Goal: Task Accomplishment & Management: Use online tool/utility

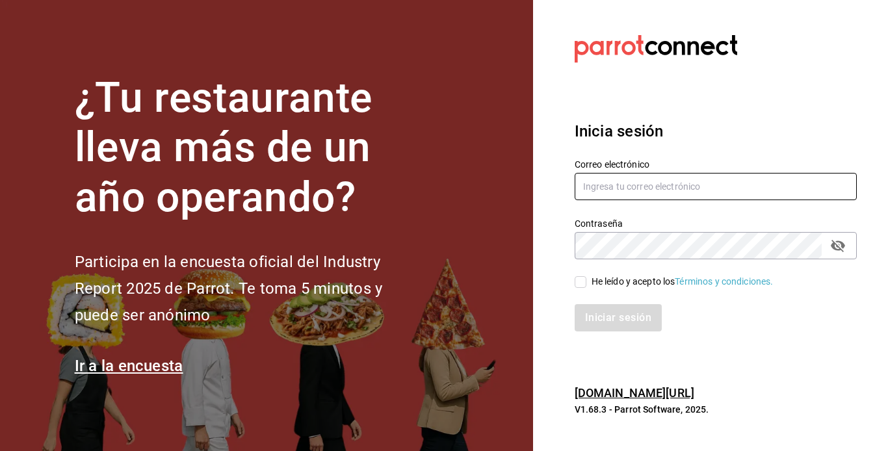
type input "[EMAIL_ADDRESS][DOMAIN_NAME]"
click at [581, 278] on input "He leído y acepto los Términos y condiciones." at bounding box center [581, 282] width 12 height 12
checkbox input "true"
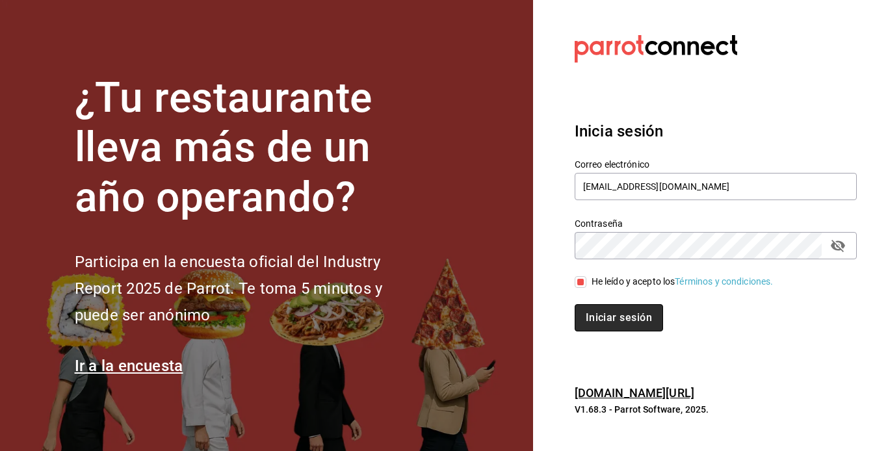
click at [608, 311] on button "Iniciar sesión" at bounding box center [619, 317] width 88 height 27
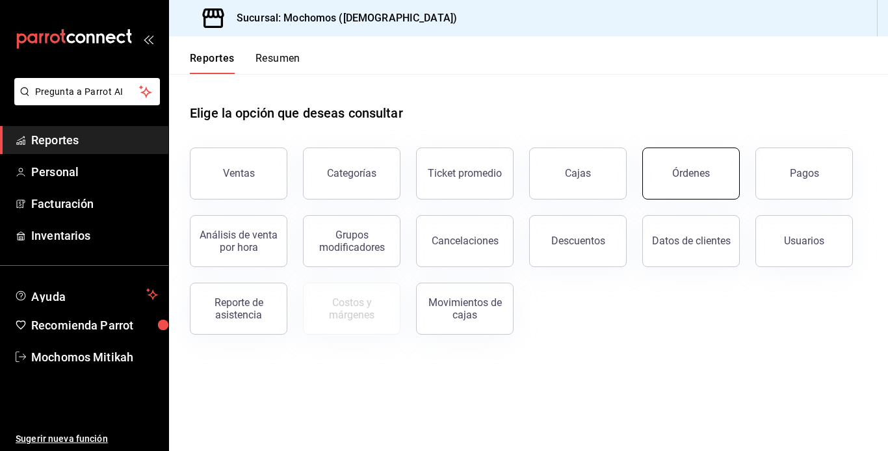
click at [731, 174] on button "Órdenes" at bounding box center [691, 174] width 98 height 52
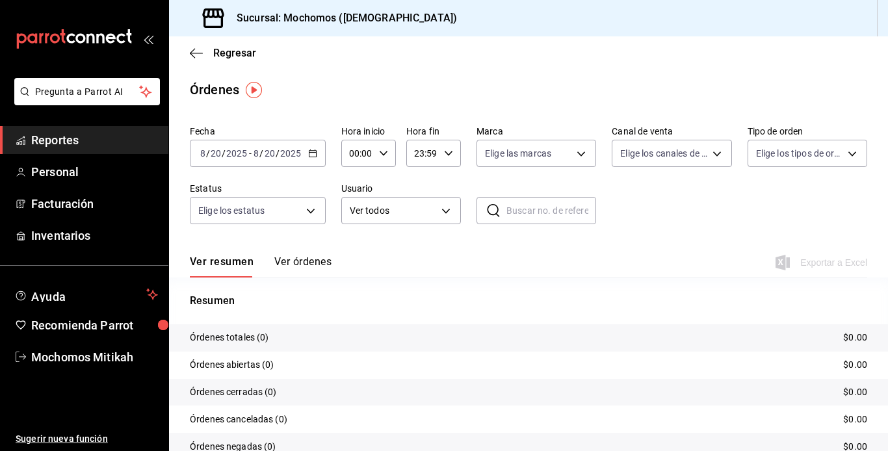
click at [311, 159] on div "[DATE] [DATE] - [DATE] [DATE]" at bounding box center [258, 153] width 136 height 27
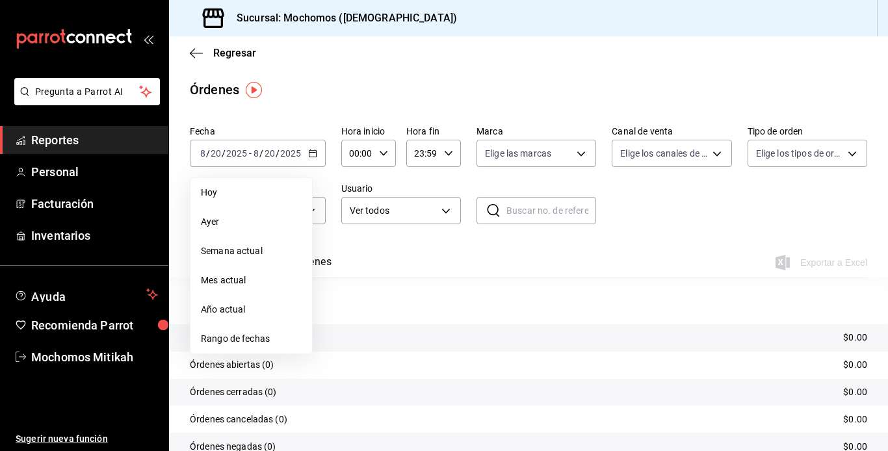
click at [255, 339] on span "Rango de fechas" at bounding box center [251, 339] width 101 height 14
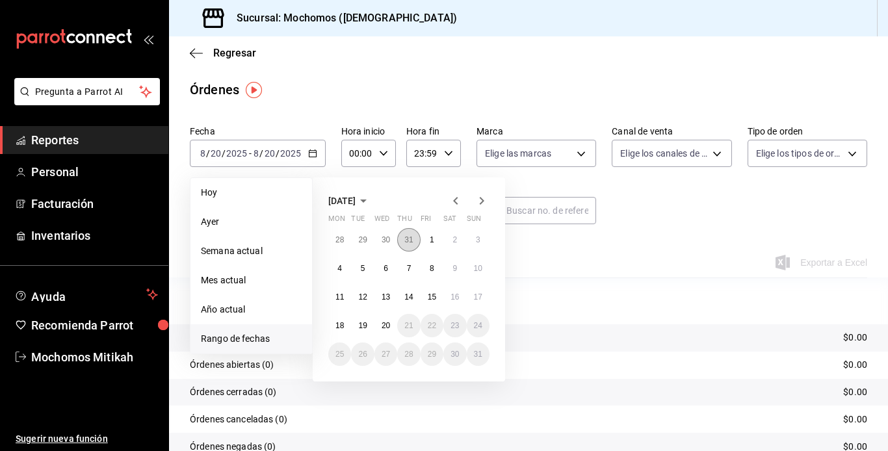
click at [411, 233] on button "31" at bounding box center [408, 239] width 23 height 23
click at [430, 358] on abbr "1" at bounding box center [432, 354] width 5 height 9
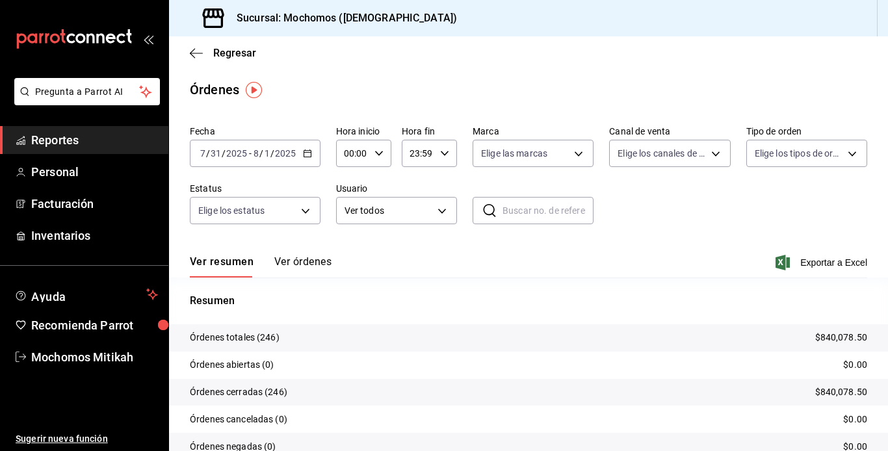
click at [367, 155] on input "00:00" at bounding box center [352, 153] width 33 height 26
click at [374, 274] on button "03" at bounding box center [376, 280] width 22 height 26
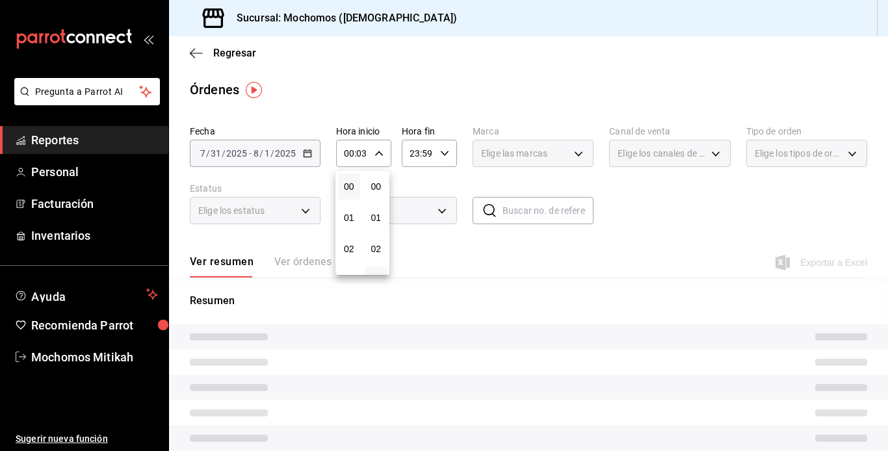
click at [359, 263] on div "02" at bounding box center [348, 248] width 27 height 31
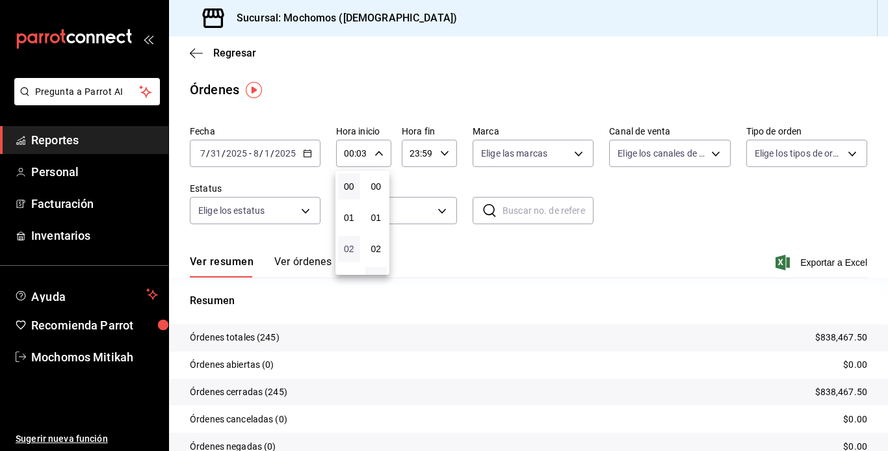
click at [346, 248] on span "02" at bounding box center [349, 249] width 7 height 10
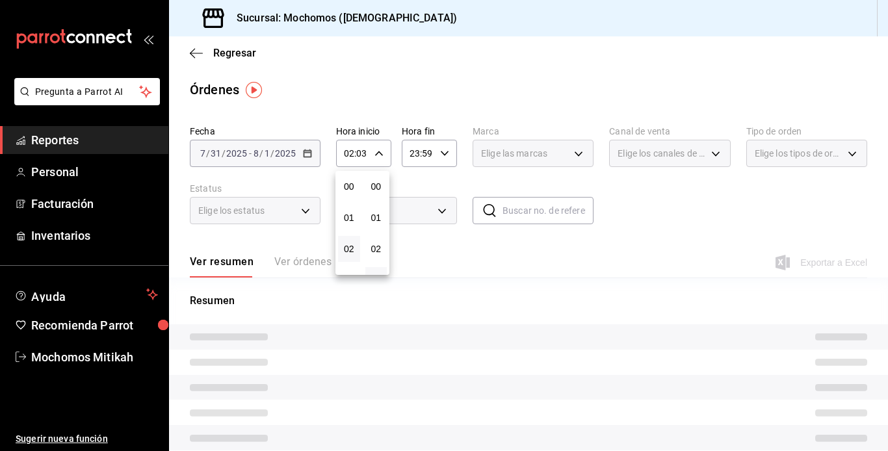
click at [407, 105] on div at bounding box center [444, 225] width 888 height 451
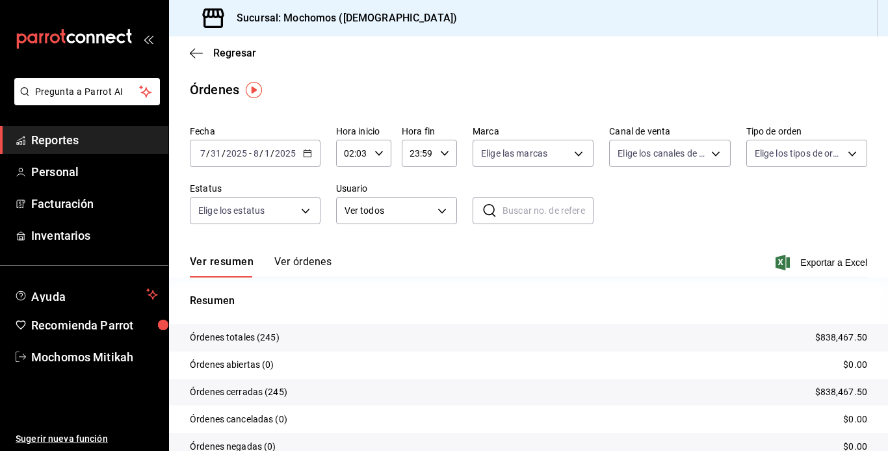
click at [378, 150] on icon "button" at bounding box center [378, 153] width 9 height 9
click at [350, 265] on div "05" at bounding box center [348, 280] width 27 height 31
drag, startPoint x: 390, startPoint y: 158, endPoint x: 382, endPoint y: 162, distance: 9.3
click at [382, 162] on div at bounding box center [444, 225] width 888 height 451
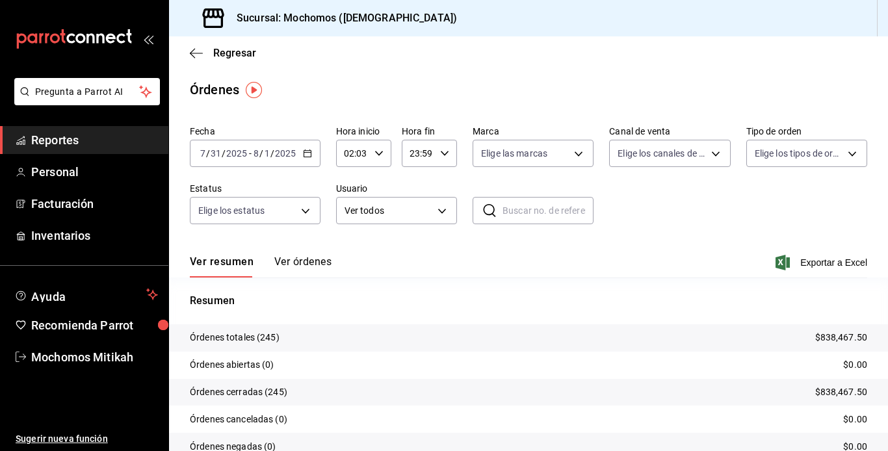
click at [381, 155] on icon "button" at bounding box center [378, 153] width 9 height 9
click at [348, 250] on span "04" at bounding box center [349, 249] width 7 height 10
click at [386, 126] on div at bounding box center [444, 225] width 888 height 451
click at [375, 154] on icon "button" at bounding box center [378, 153] width 9 height 9
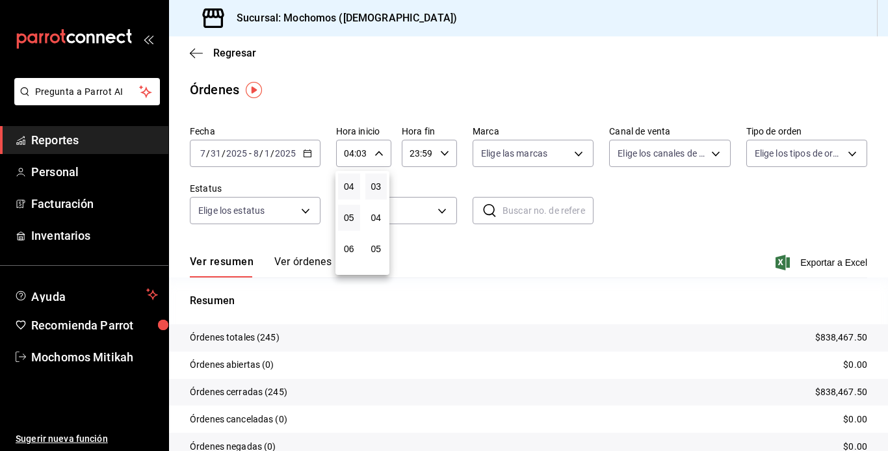
click at [350, 210] on button "05" at bounding box center [349, 218] width 22 height 26
type input "05:03"
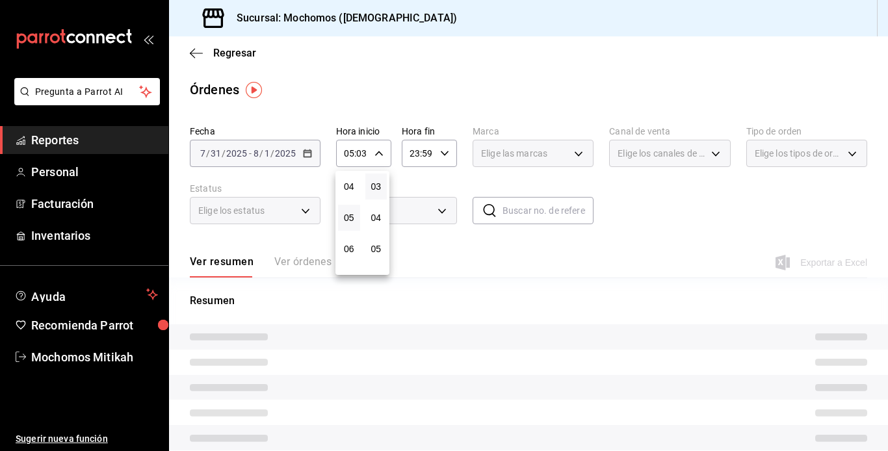
click at [445, 156] on div at bounding box center [444, 225] width 888 height 451
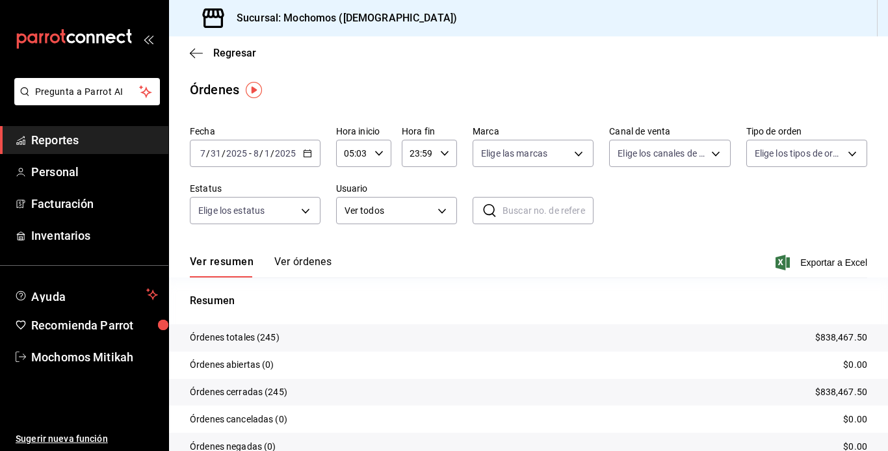
click at [445, 157] on icon "button" at bounding box center [444, 153] width 9 height 9
click at [425, 184] on div "21" at bounding box center [413, 196] width 27 height 31
click at [439, 155] on div at bounding box center [444, 225] width 888 height 451
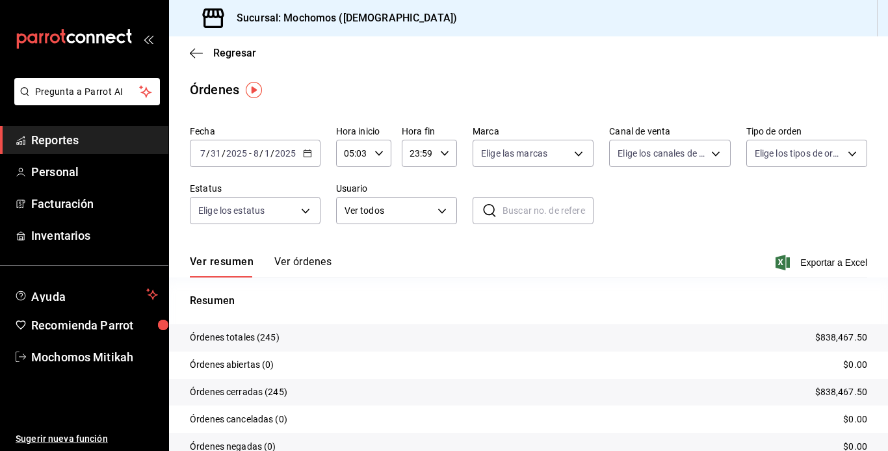
click at [440, 155] on icon "button" at bounding box center [444, 153] width 9 height 9
click at [646, 297] on div at bounding box center [444, 225] width 888 height 451
click at [307, 261] on button "Ver órdenes" at bounding box center [302, 266] width 57 height 22
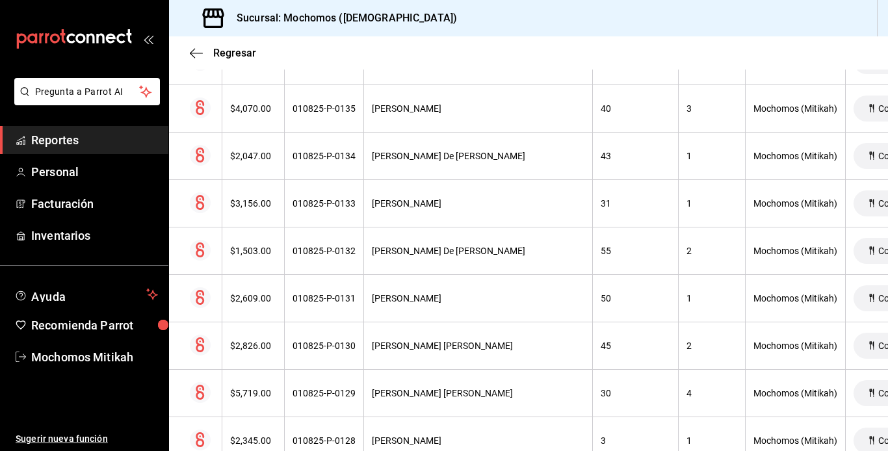
scroll to position [22, 0]
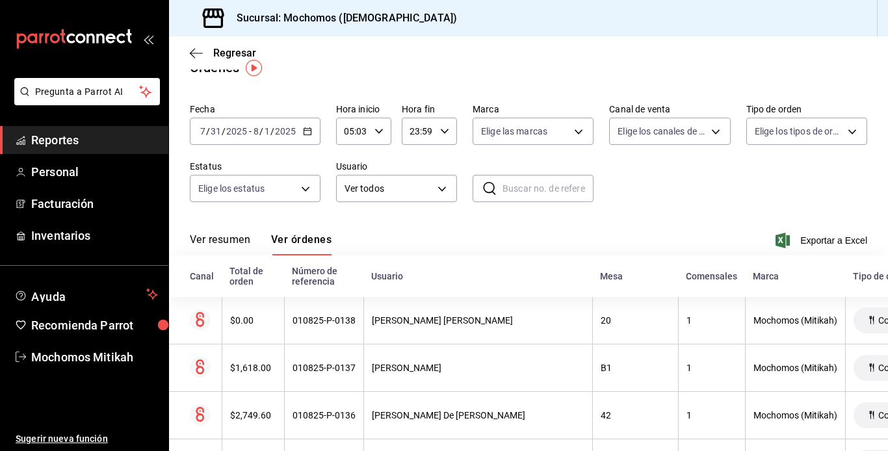
click at [305, 125] on div "[DATE] [DATE] - [DATE] [DATE]" at bounding box center [255, 131] width 131 height 27
click at [597, 211] on div "Fecha [DATE] [DATE] - [DATE] [DATE] Hora inicio 05:03 Hora inicio Hora fin 23:5…" at bounding box center [528, 158] width 677 height 120
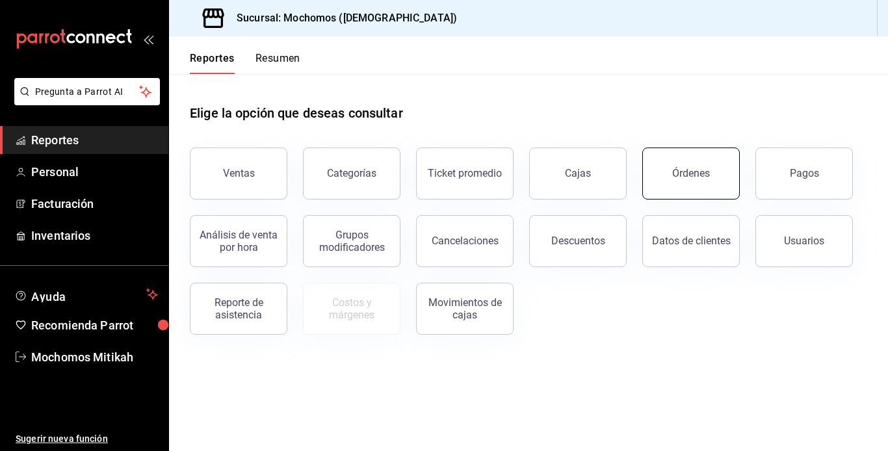
click at [672, 189] on button "Órdenes" at bounding box center [691, 174] width 98 height 52
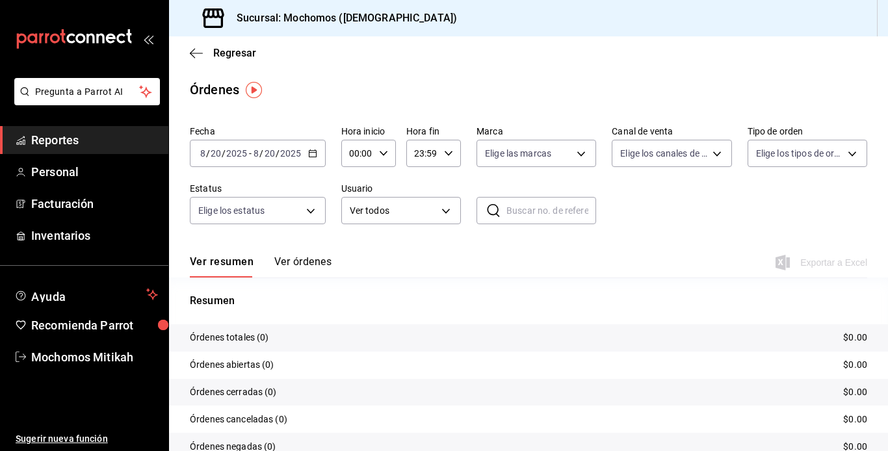
click at [382, 149] on icon "button" at bounding box center [383, 153] width 9 height 9
click at [313, 162] on div at bounding box center [444, 225] width 888 height 451
click at [311, 156] on icon "button" at bounding box center [312, 153] width 9 height 9
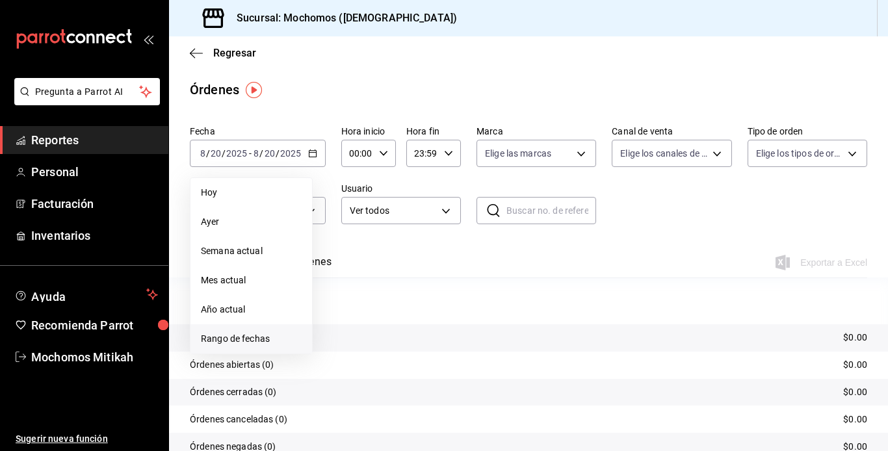
click at [237, 337] on span "Rango de fechas" at bounding box center [251, 339] width 101 height 14
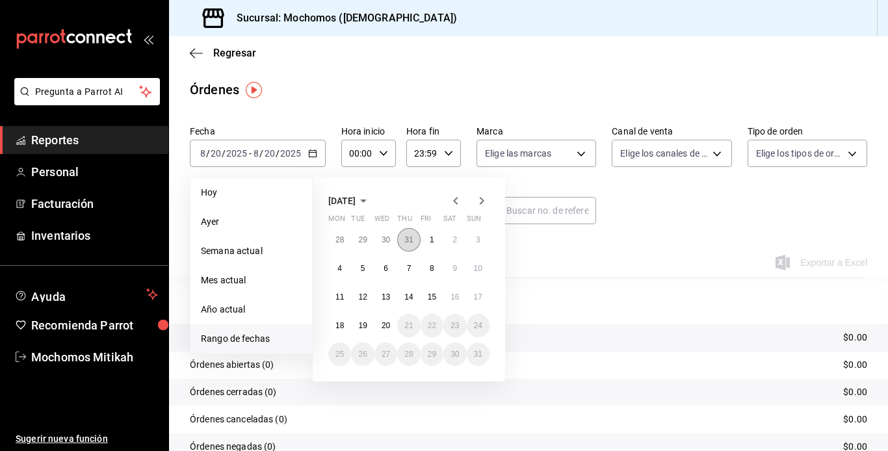
click at [410, 241] on abbr "31" at bounding box center [408, 239] width 8 height 9
click at [428, 358] on button "1" at bounding box center [432, 354] width 23 height 23
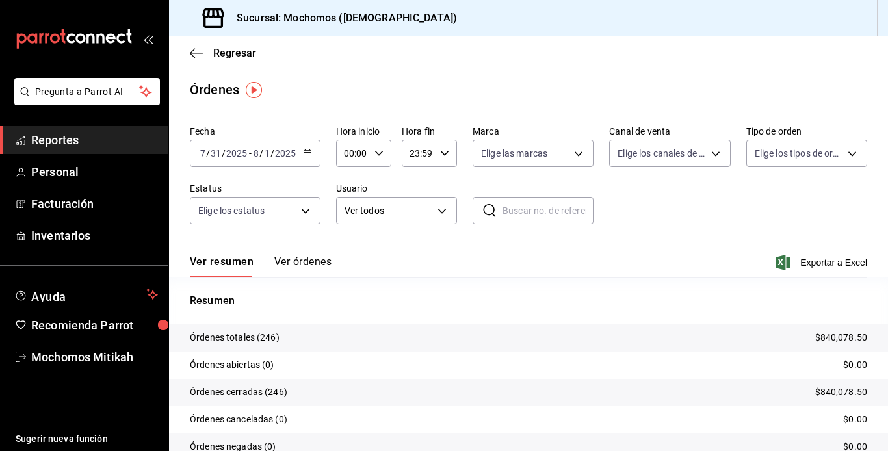
click at [372, 159] on div "00:00 Hora inicio" at bounding box center [363, 153] width 55 height 27
click at [355, 266] on div "03" at bounding box center [348, 280] width 27 height 31
click at [346, 244] on span "02" at bounding box center [349, 249] width 7 height 10
type input "02:00"
click at [441, 153] on div at bounding box center [444, 225] width 888 height 451
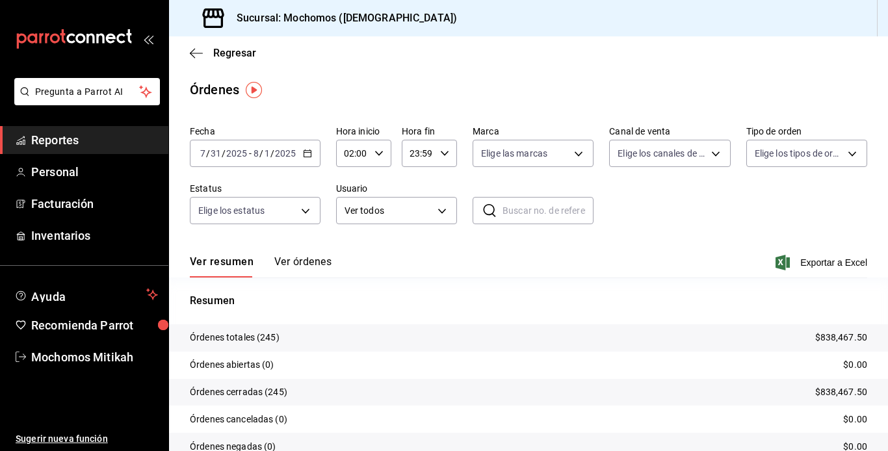
click at [441, 153] on icon "button" at bounding box center [444, 153] width 9 height 9
click at [417, 196] on span "21" at bounding box center [413, 197] width 7 height 10
type input "21:59"
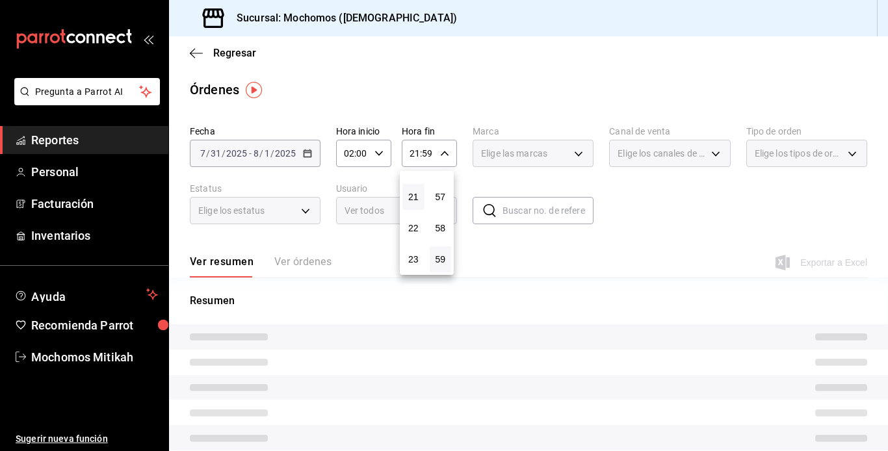
click at [374, 155] on div at bounding box center [444, 225] width 888 height 451
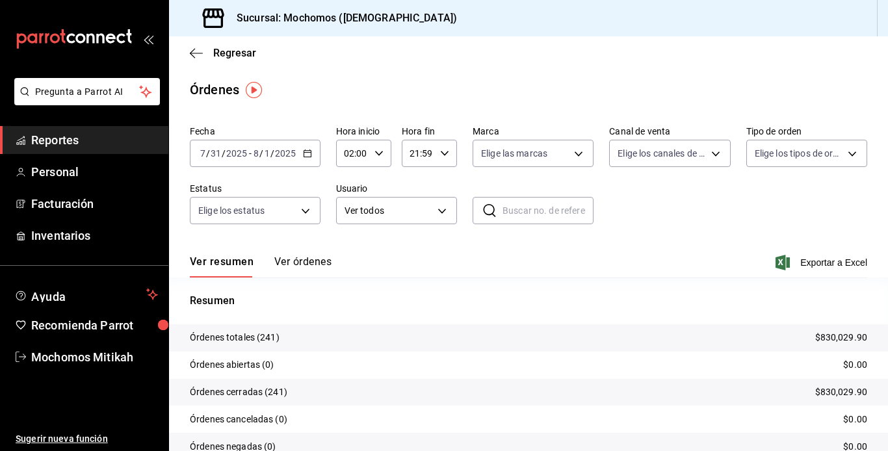
click at [374, 157] on icon "button" at bounding box center [378, 153] width 9 height 9
click at [355, 245] on button "04" at bounding box center [349, 249] width 22 height 26
type input "04:00"
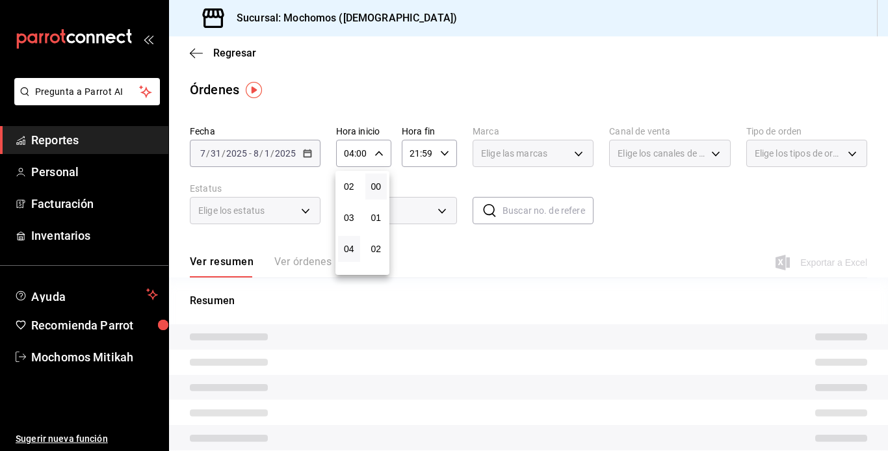
click at [442, 157] on div at bounding box center [444, 225] width 888 height 451
click at [442, 157] on icon "button" at bounding box center [444, 153] width 9 height 9
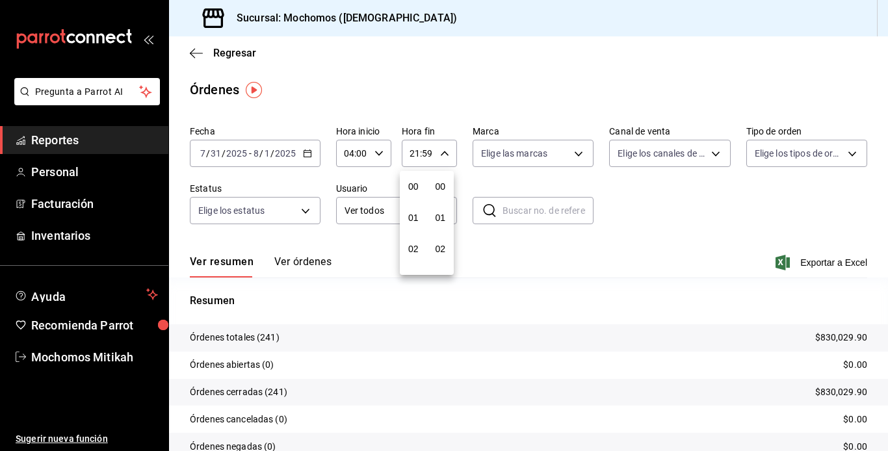
scroll to position [1768, 0]
click at [416, 199] on span "21" at bounding box center [413, 197] width 7 height 10
click at [436, 151] on div at bounding box center [444, 225] width 888 height 451
click at [444, 153] on icon "button" at bounding box center [444, 153] width 9 height 9
click at [413, 175] on button "20" at bounding box center [413, 166] width 22 height 26
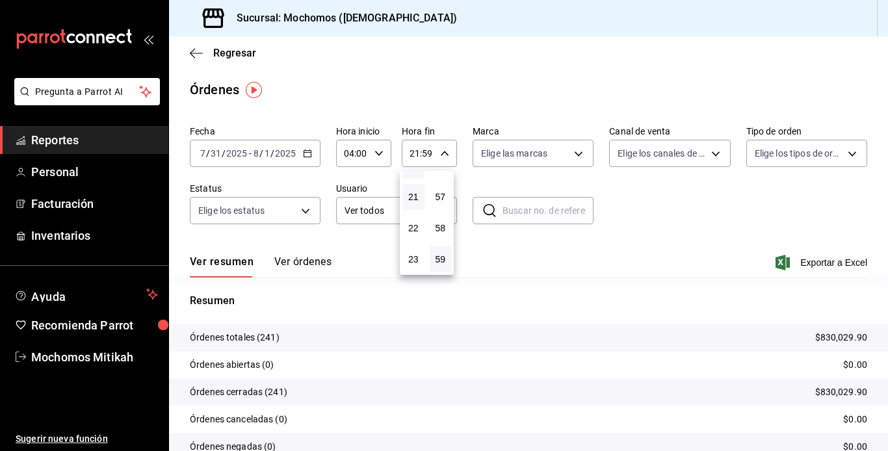
click at [413, 175] on button "20" at bounding box center [413, 166] width 22 height 26
click at [413, 174] on button "20" at bounding box center [413, 166] width 22 height 26
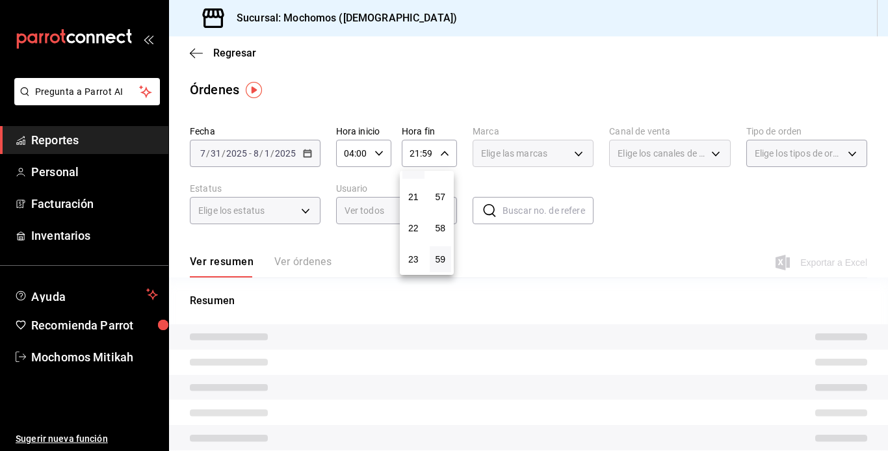
type input "20:59"
click at [413, 174] on button "20" at bounding box center [413, 166] width 22 height 26
drag, startPoint x: 413, startPoint y: 174, endPoint x: 413, endPoint y: 166, distance: 7.8
click at [413, 166] on div "00 01 02 03 04 05 06 07 08 09 10 11 12 13 14 15 16 17 18 19 20 21 22 23 00 01 0…" at bounding box center [444, 227] width 888 height 447
click at [413, 166] on div at bounding box center [444, 225] width 888 height 451
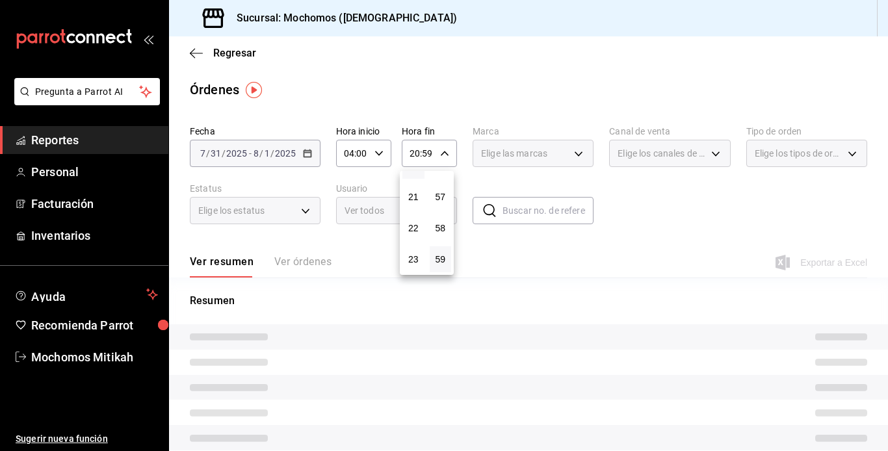
click at [413, 166] on div at bounding box center [444, 225] width 888 height 451
click at [439, 148] on div "20:59 Hora fin" at bounding box center [429, 153] width 55 height 27
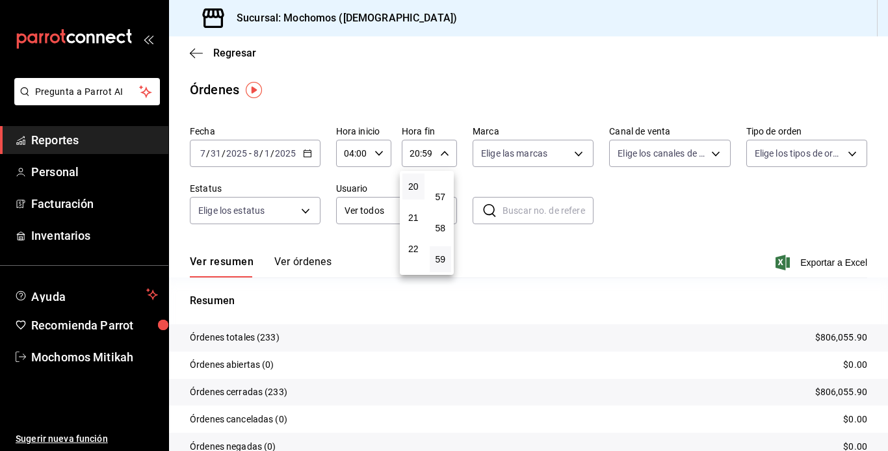
click at [426, 153] on div at bounding box center [444, 225] width 888 height 451
click at [376, 156] on icon "button" at bounding box center [378, 153] width 9 height 9
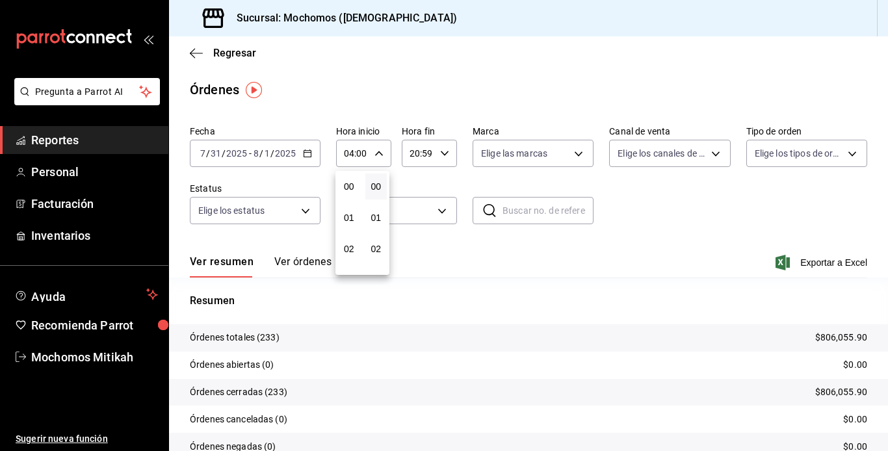
scroll to position [125, 0]
click at [344, 226] on button "05" at bounding box center [349, 218] width 22 height 26
type input "05:00"
click at [437, 152] on div at bounding box center [444, 225] width 888 height 451
click at [422, 153] on input "20:59" at bounding box center [418, 153] width 33 height 26
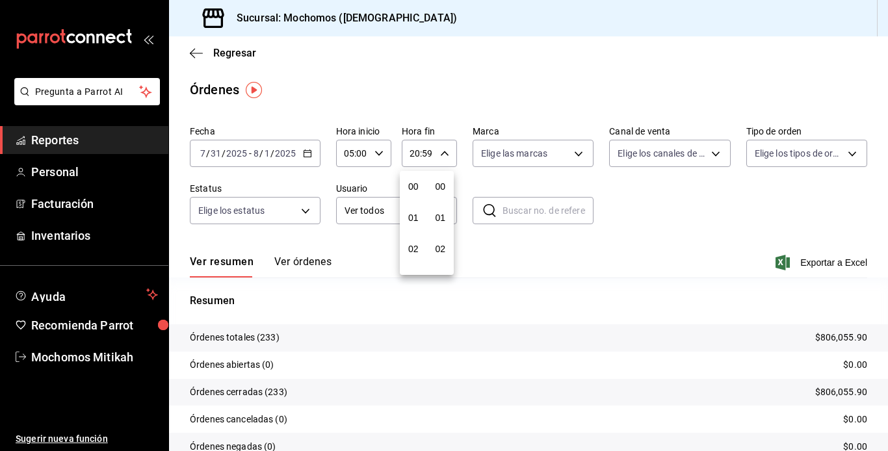
scroll to position [1768, 0]
click at [415, 152] on div at bounding box center [444, 225] width 888 height 451
click at [415, 152] on input "20:59" at bounding box center [418, 153] width 33 height 26
click at [415, 152] on div at bounding box center [444, 225] width 888 height 451
click at [415, 153] on input "20:59" at bounding box center [418, 153] width 33 height 26
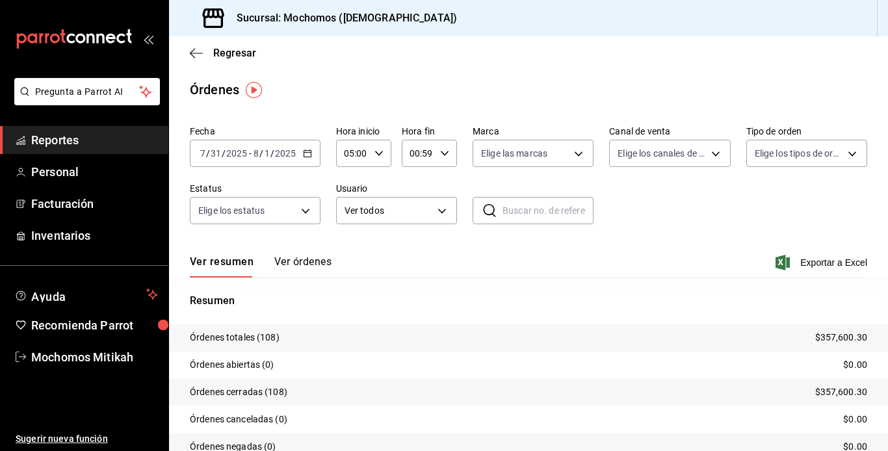
click at [419, 150] on input "00:59" at bounding box center [418, 153] width 33 height 26
click at [413, 253] on span "02" at bounding box center [413, 249] width 7 height 10
click at [441, 110] on div at bounding box center [444, 225] width 888 height 451
click at [440, 153] on icon "button" at bounding box center [444, 153] width 9 height 9
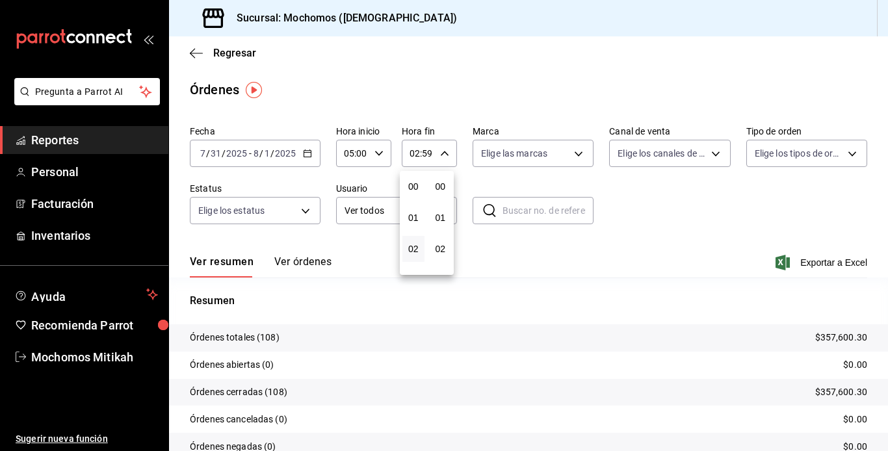
scroll to position [1768, 0]
click at [410, 242] on button "04" at bounding box center [413, 249] width 22 height 26
type input "04:59"
click at [313, 265] on div at bounding box center [444, 225] width 888 height 451
click at [313, 265] on button "Ver órdenes" at bounding box center [302, 266] width 57 height 22
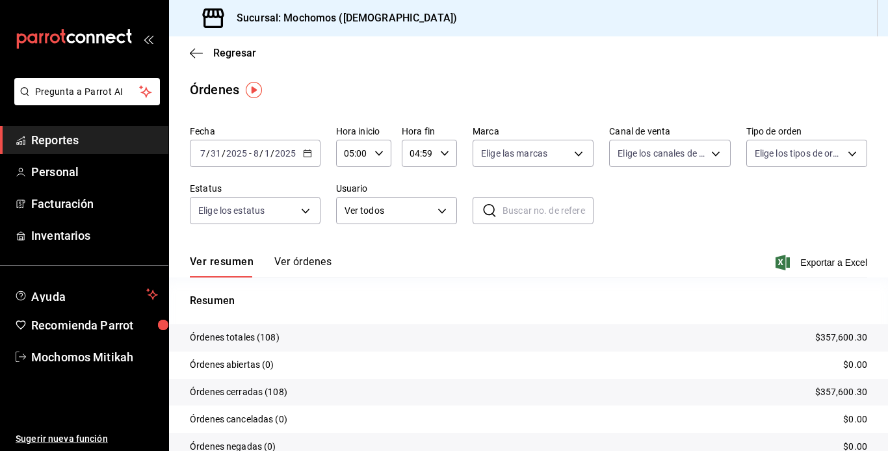
click at [313, 265] on div "Ver resumen Ver órdenes" at bounding box center [261, 266] width 142 height 22
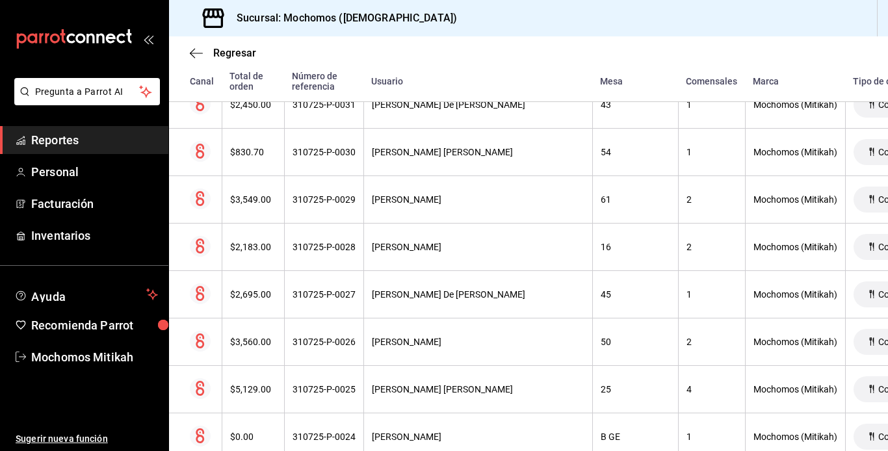
scroll to position [3962, 0]
drag, startPoint x: 623, startPoint y: 380, endPoint x: 887, endPoint y: 106, distance: 380.7
click at [672, 106] on div "Regresar Órdenes Fecha 2025-07-31 7 / 31 / 2025 - 2025-08-01 8 / 1 / 2025 Hora …" at bounding box center [528, 243] width 719 height 415
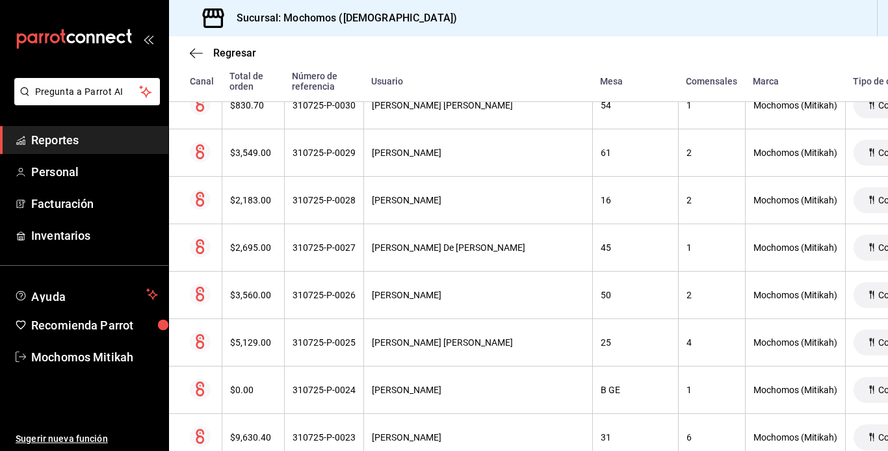
scroll to position [4034, 0]
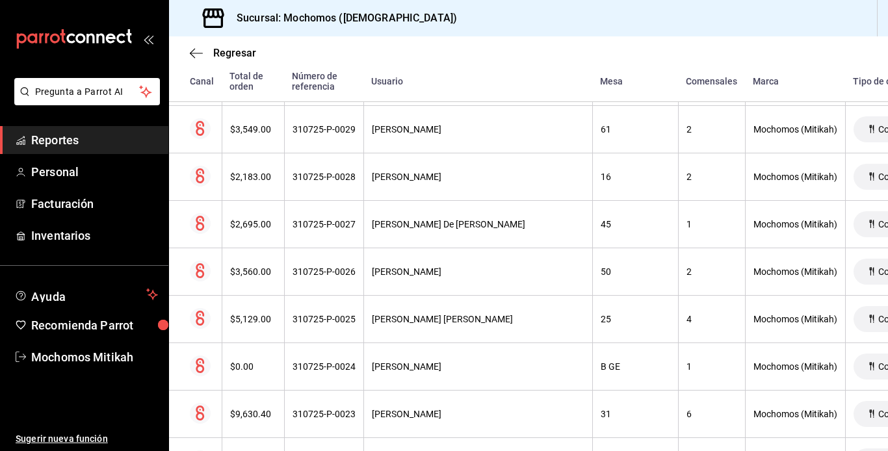
click at [385, 248] on th "[PERSON_NAME] De [PERSON_NAME]" at bounding box center [477, 224] width 229 height 47
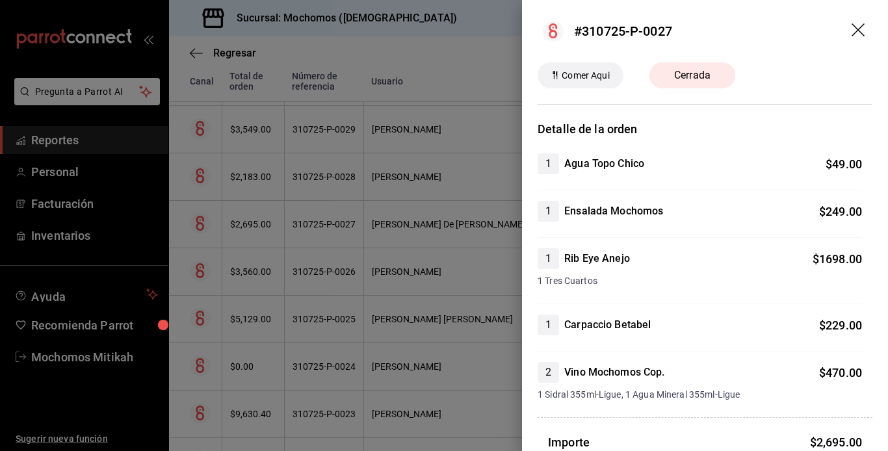
click at [672, 29] on icon "drag" at bounding box center [860, 31] width 16 height 16
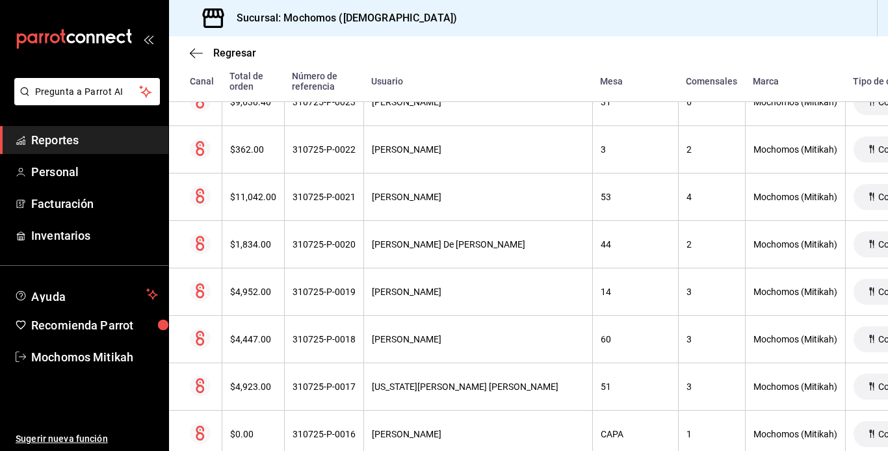
scroll to position [3991, 0]
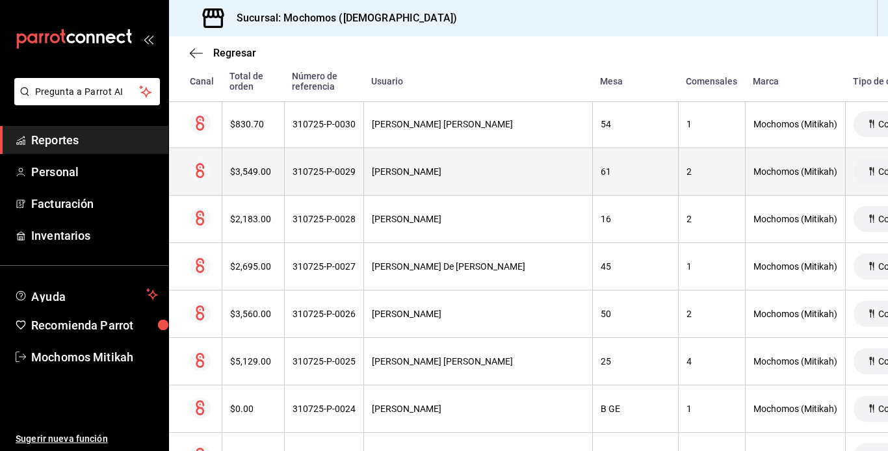
click at [290, 163] on th "310725-P-0029" at bounding box center [323, 171] width 79 height 47
click at [411, 168] on div "[PERSON_NAME]" at bounding box center [478, 171] width 213 height 10
click at [211, 173] on th at bounding box center [195, 171] width 53 height 47
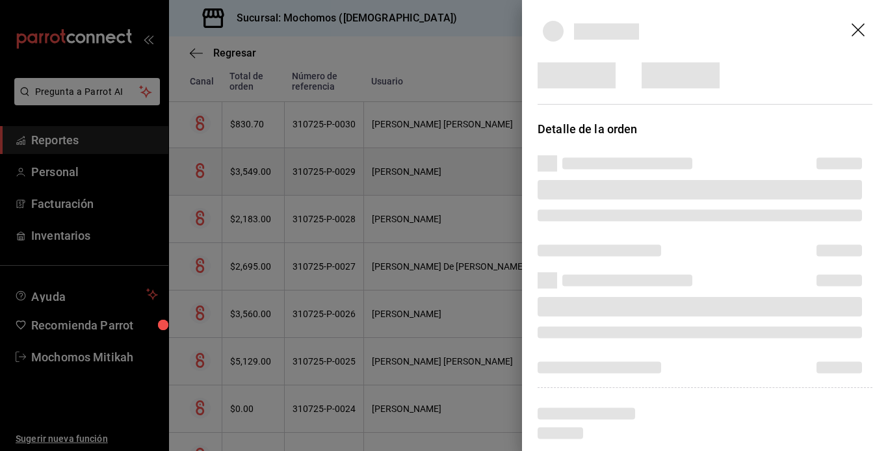
click at [200, 169] on div at bounding box center [444, 225] width 888 height 451
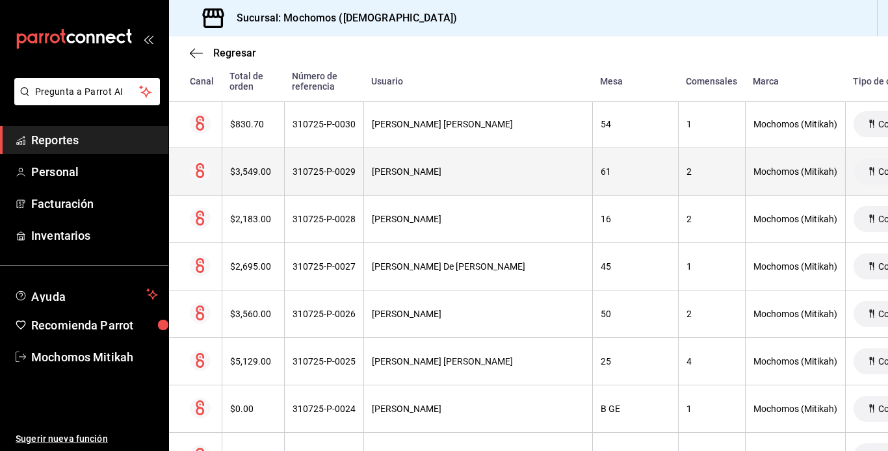
click at [200, 169] on circle at bounding box center [200, 171] width 21 height 21
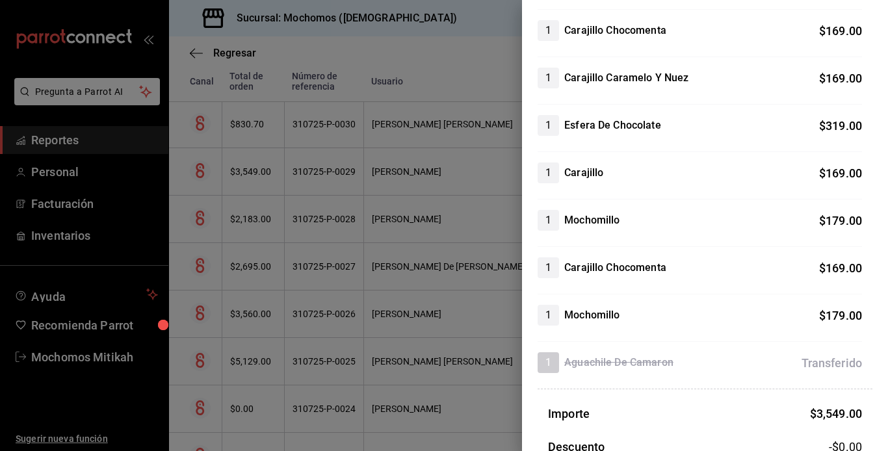
scroll to position [598, 0]
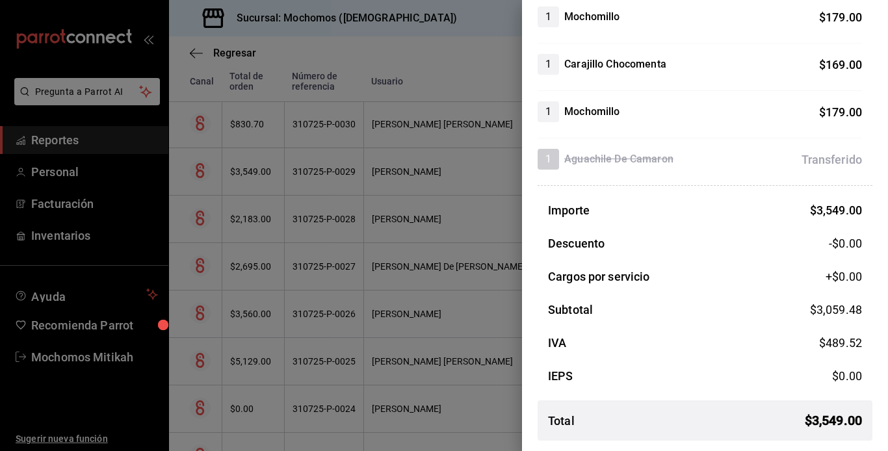
click at [443, 272] on div at bounding box center [444, 225] width 888 height 451
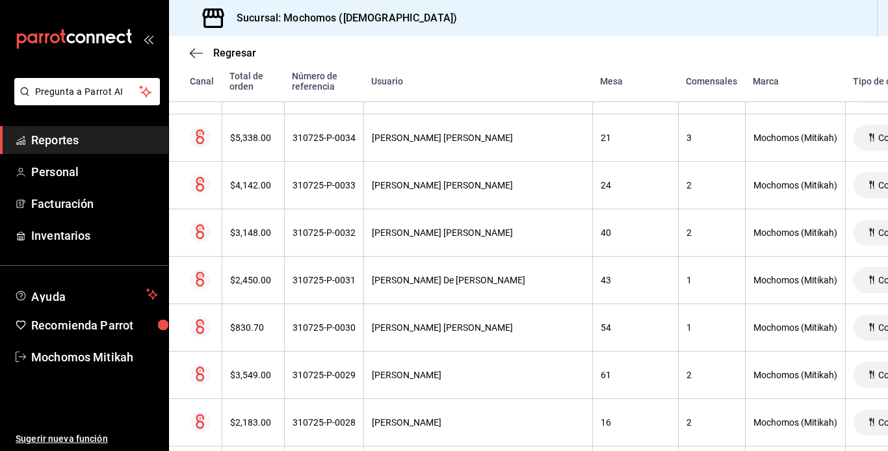
scroll to position [4142, 0]
